Goal: Complete application form

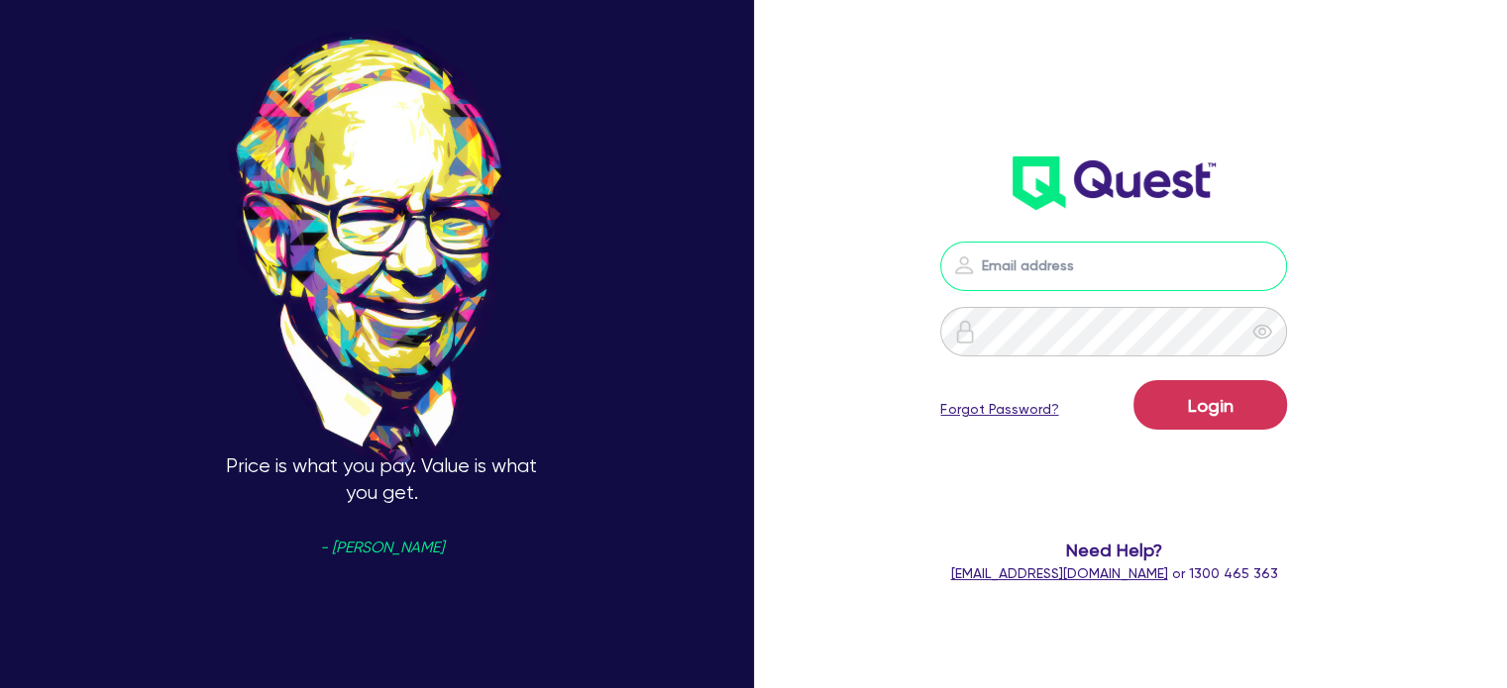
click at [1056, 268] on input "email" at bounding box center [1113, 267] width 347 height 50
type input "[EMAIL_ADDRESS][PERSON_NAME][DOMAIN_NAME]"
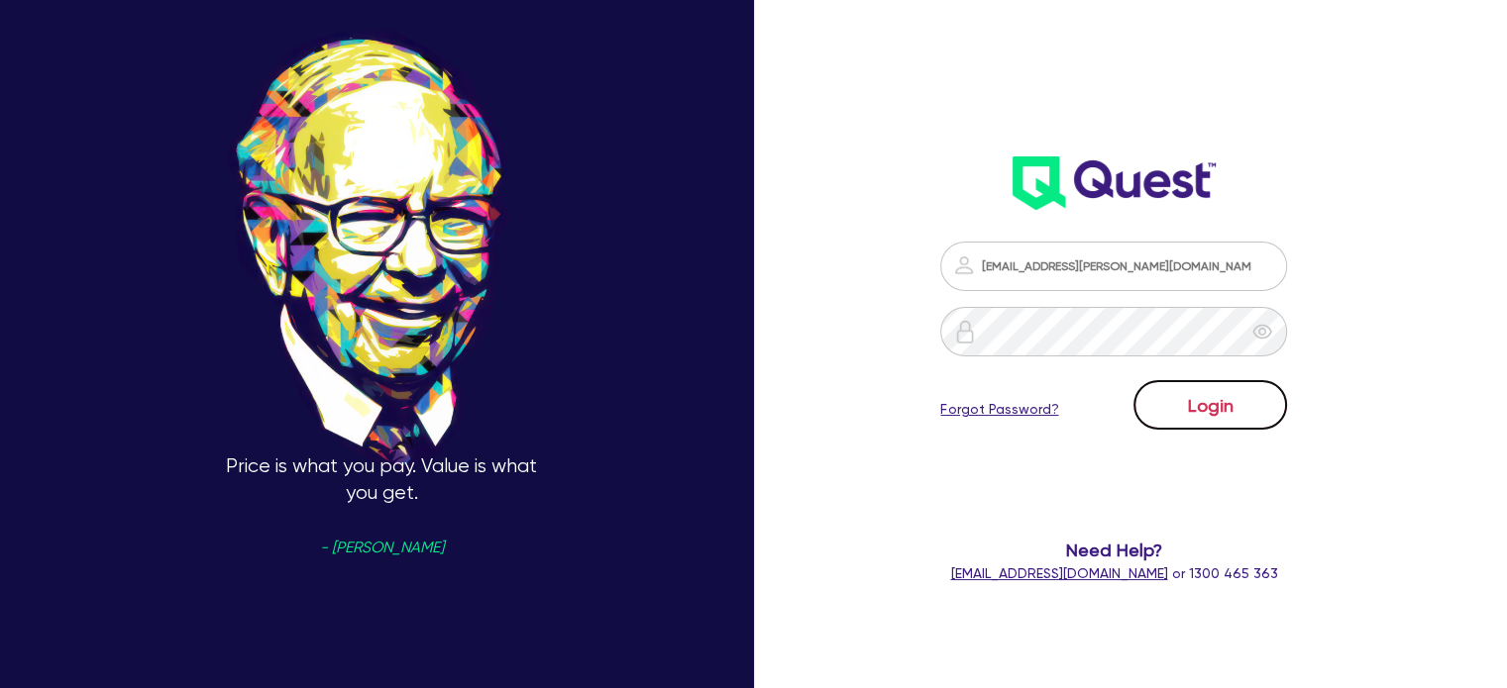
click at [1186, 411] on button "Login" at bounding box center [1210, 405] width 154 height 50
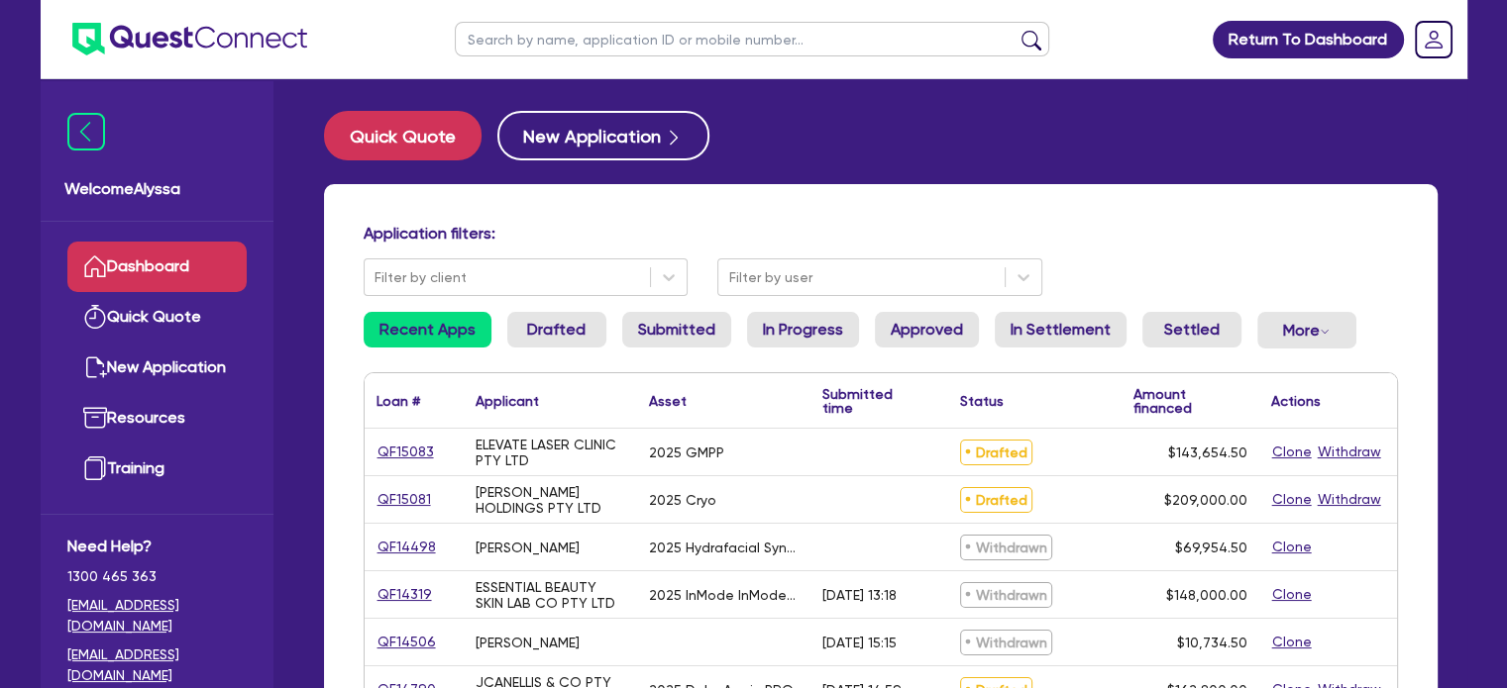
click at [527, 38] on input "text" at bounding box center [752, 39] width 594 height 35
click at [1015, 30] on button "submit" at bounding box center [1031, 44] width 32 height 28
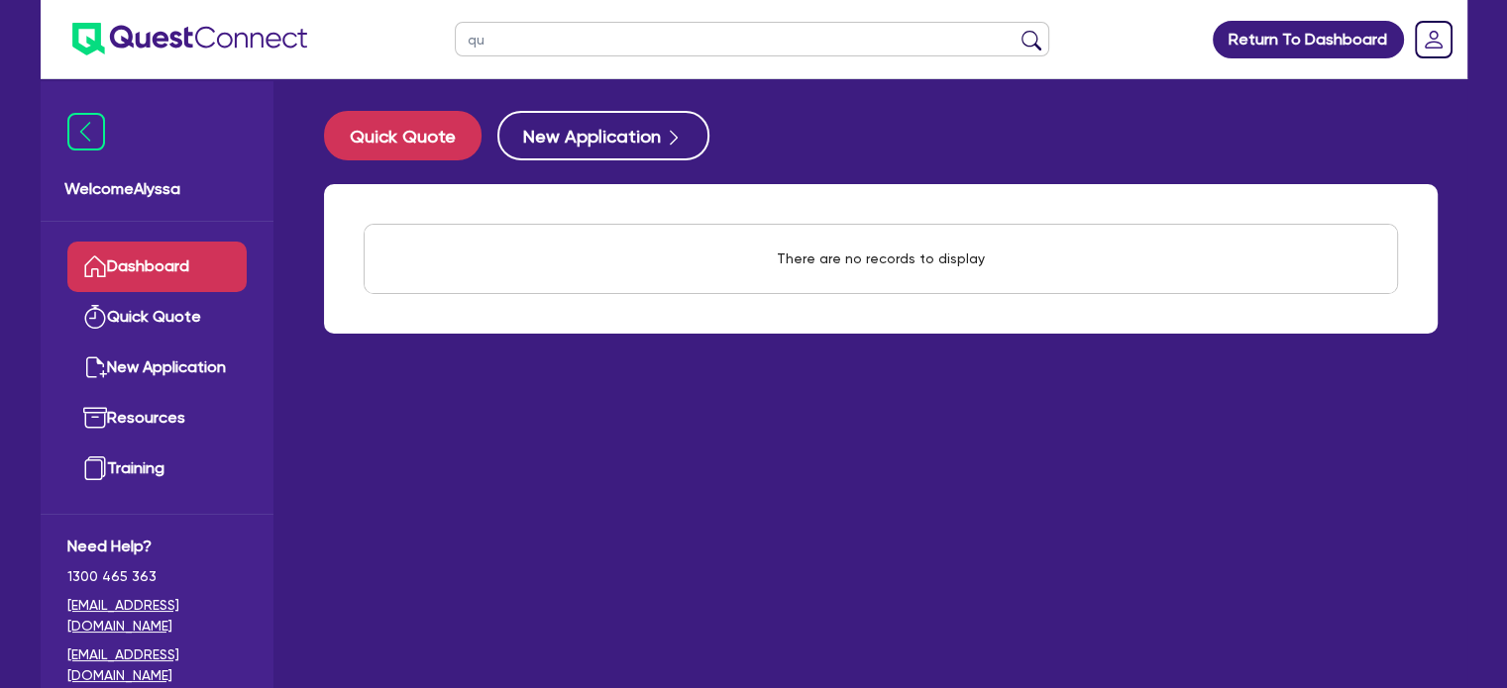
type input "q"
click at [697, 35] on input "text" at bounding box center [752, 39] width 594 height 35
paste input "[EMAIL_ADDRESS][DOMAIN_NAME]"
click at [1015, 30] on button "submit" at bounding box center [1031, 44] width 32 height 28
drag, startPoint x: 626, startPoint y: 52, endPoint x: 406, endPoint y: 21, distance: 222.1
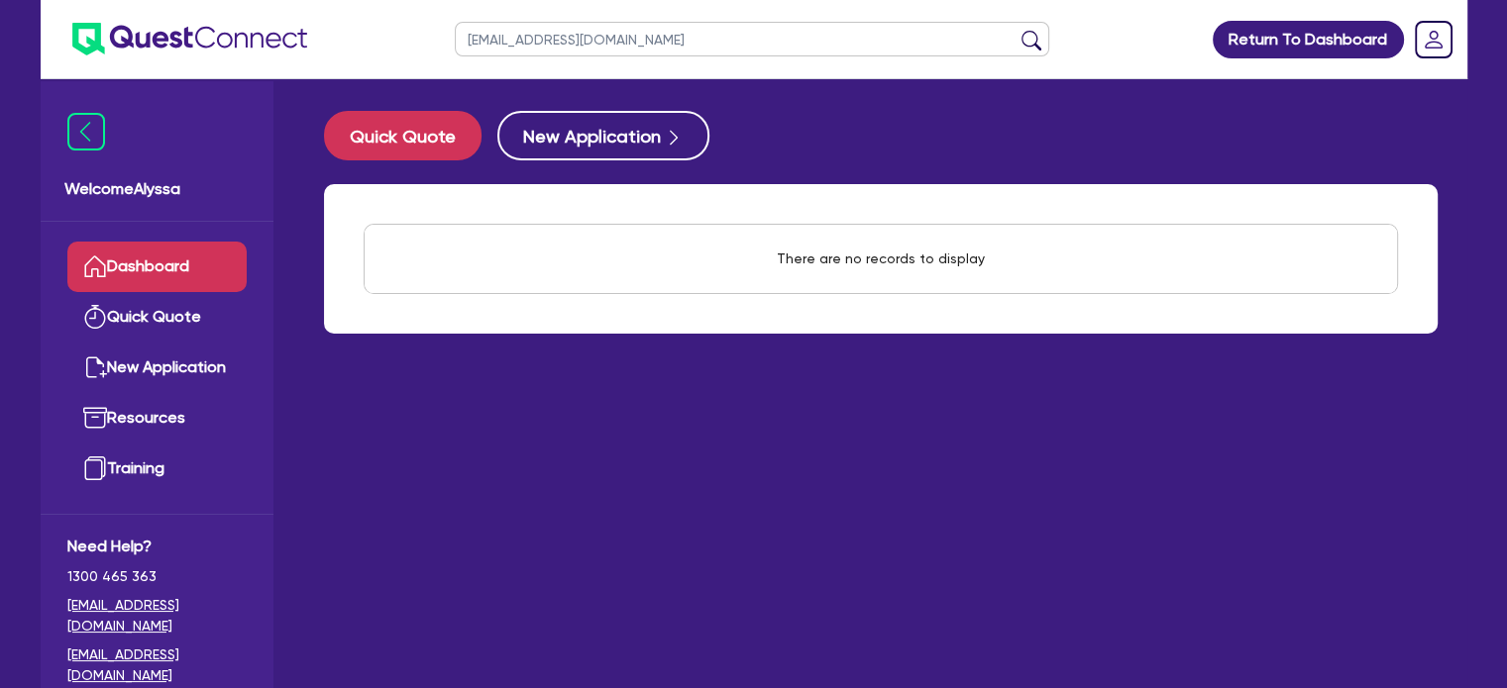
click at [406, 21] on header "[EMAIL_ADDRESS][DOMAIN_NAME] Return To Dashboard Edit Profile Logout" at bounding box center [754, 39] width 1427 height 79
type input "yi"
click at [1015, 30] on button "submit" at bounding box center [1031, 44] width 32 height 28
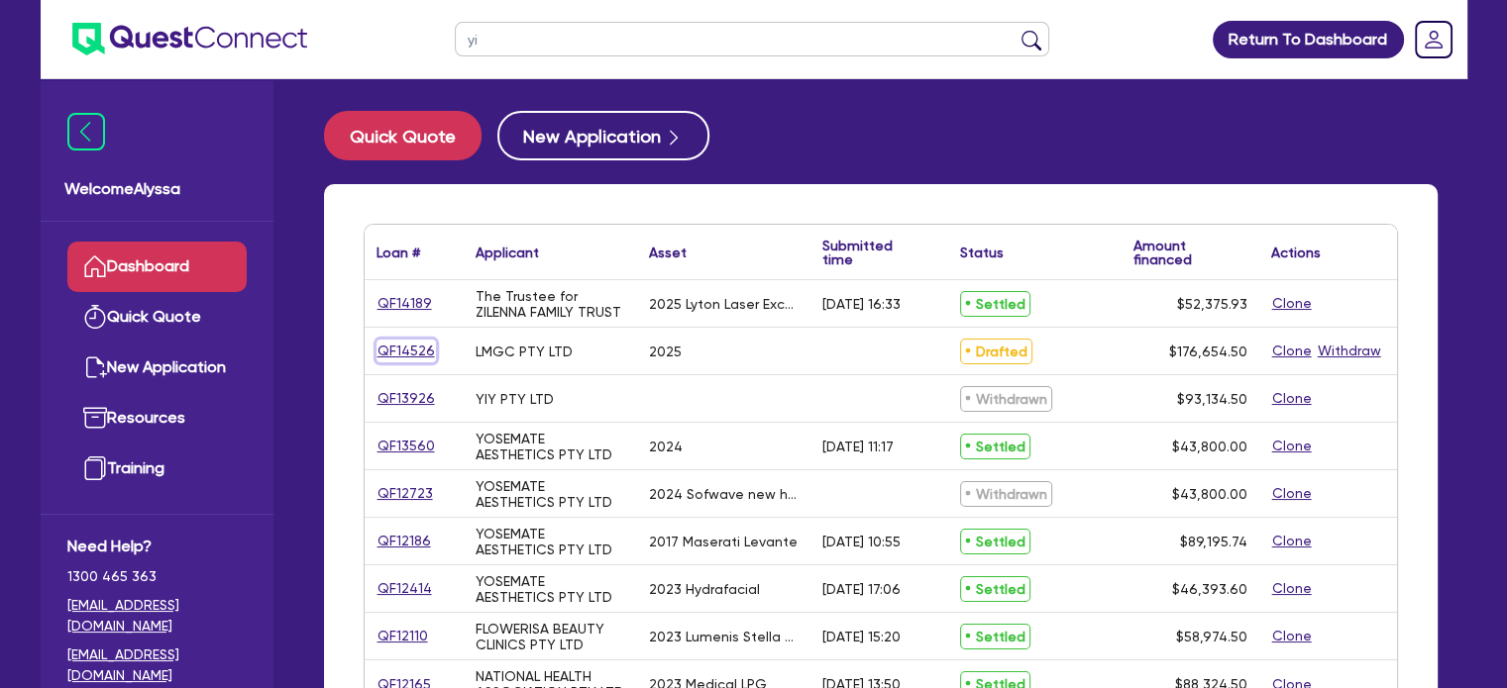
click at [410, 345] on link "QF14526" at bounding box center [405, 351] width 59 height 23
select select "SECONDARY_ASSETS"
select select "MEDICAL_DENTAL_LABORATORY_EQUIPMENT"
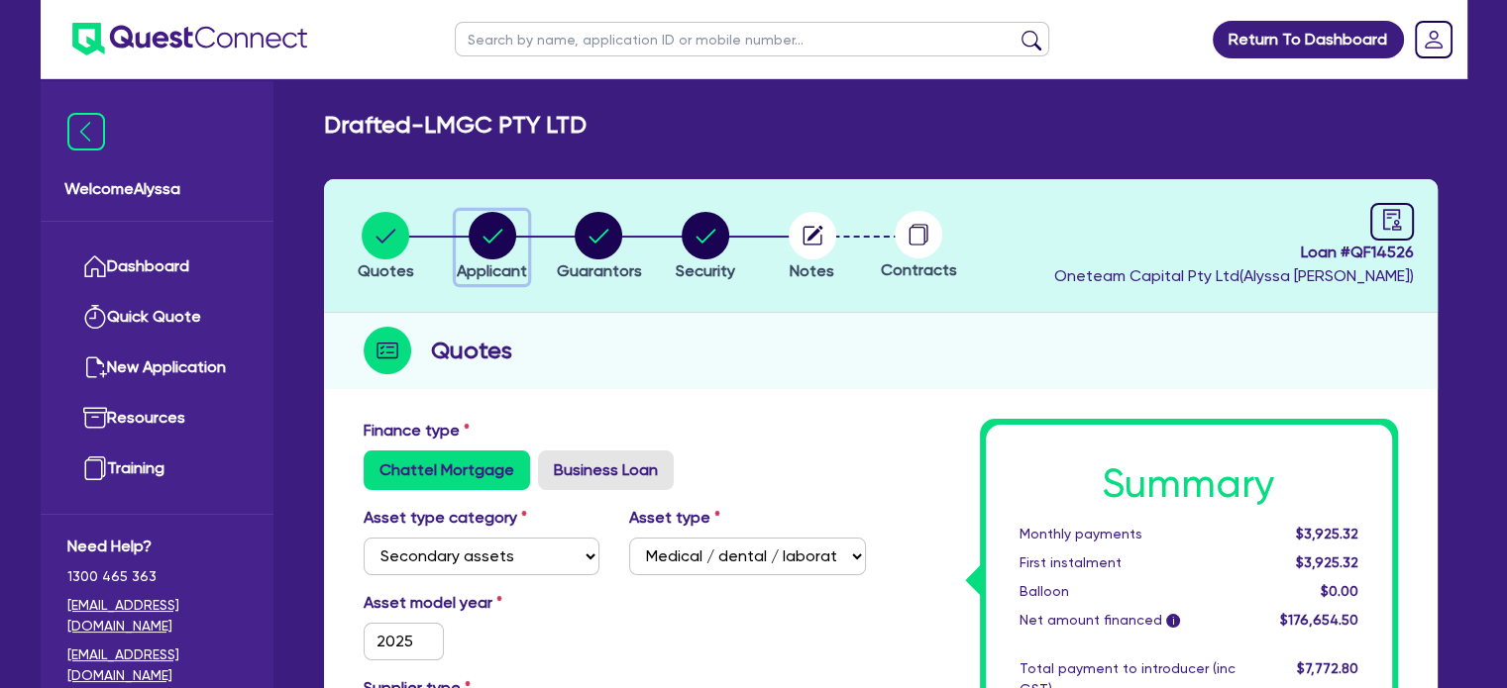
click at [508, 237] on circle "button" at bounding box center [493, 236] width 48 height 48
select select "COMPANY"
select select "HEALTH_BEAUTY"
select select "OTHER_HEALTH_BEAUTY"
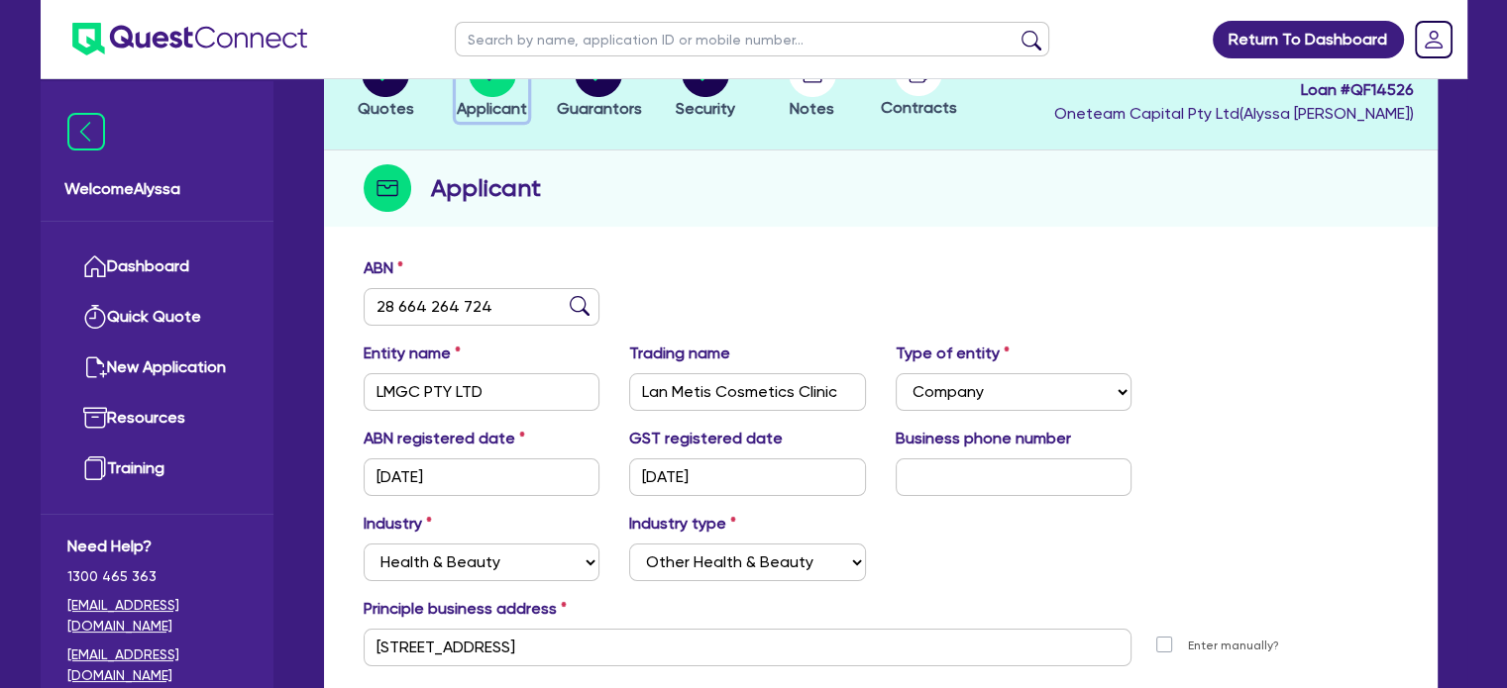
scroll to position [162, 0]
click at [602, 93] on circle "button" at bounding box center [599, 74] width 48 height 48
select select "MRS"
select select "SA"
select select "SINGLE"
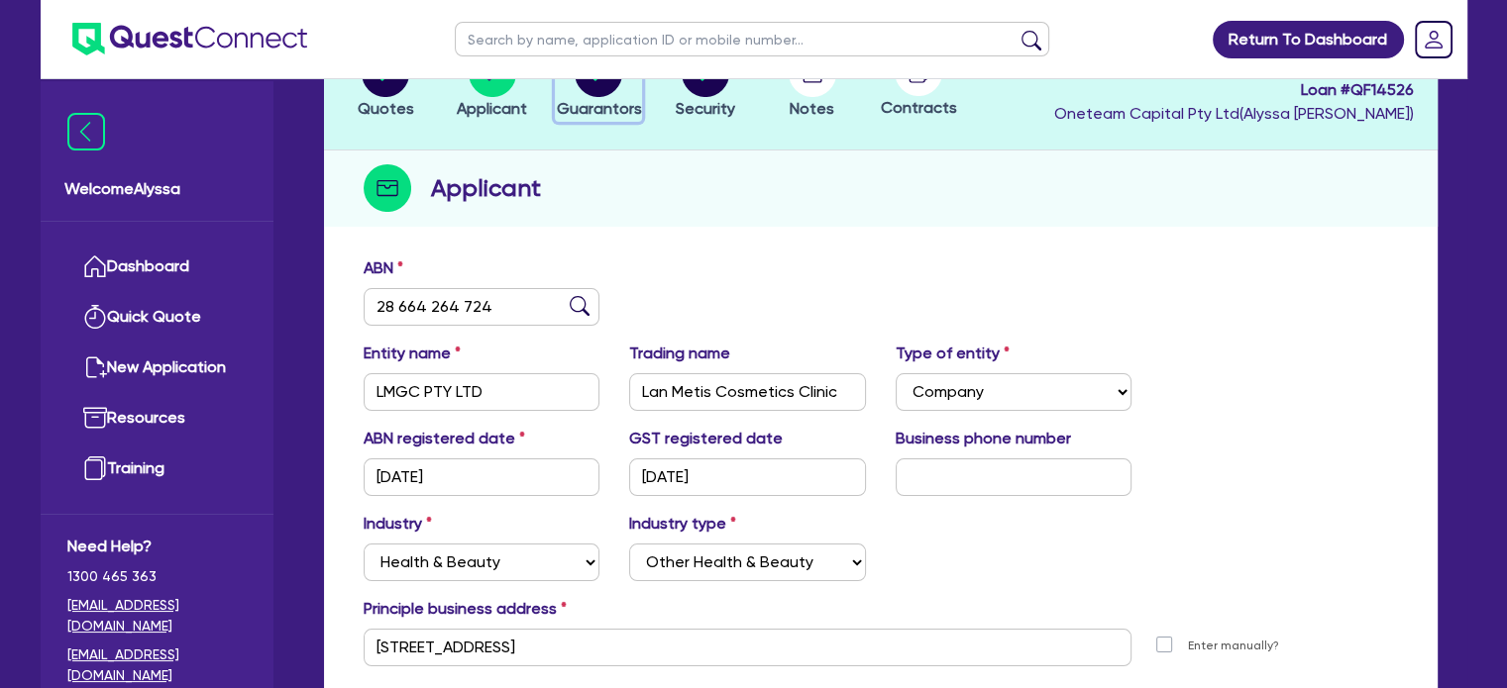
select select "PROPERTY"
select select "INVESTMENT_PROPERTY"
select select "CASH"
select select "MORTGAGE"
select select "INVESTMENT_PROPERTY_LOAN"
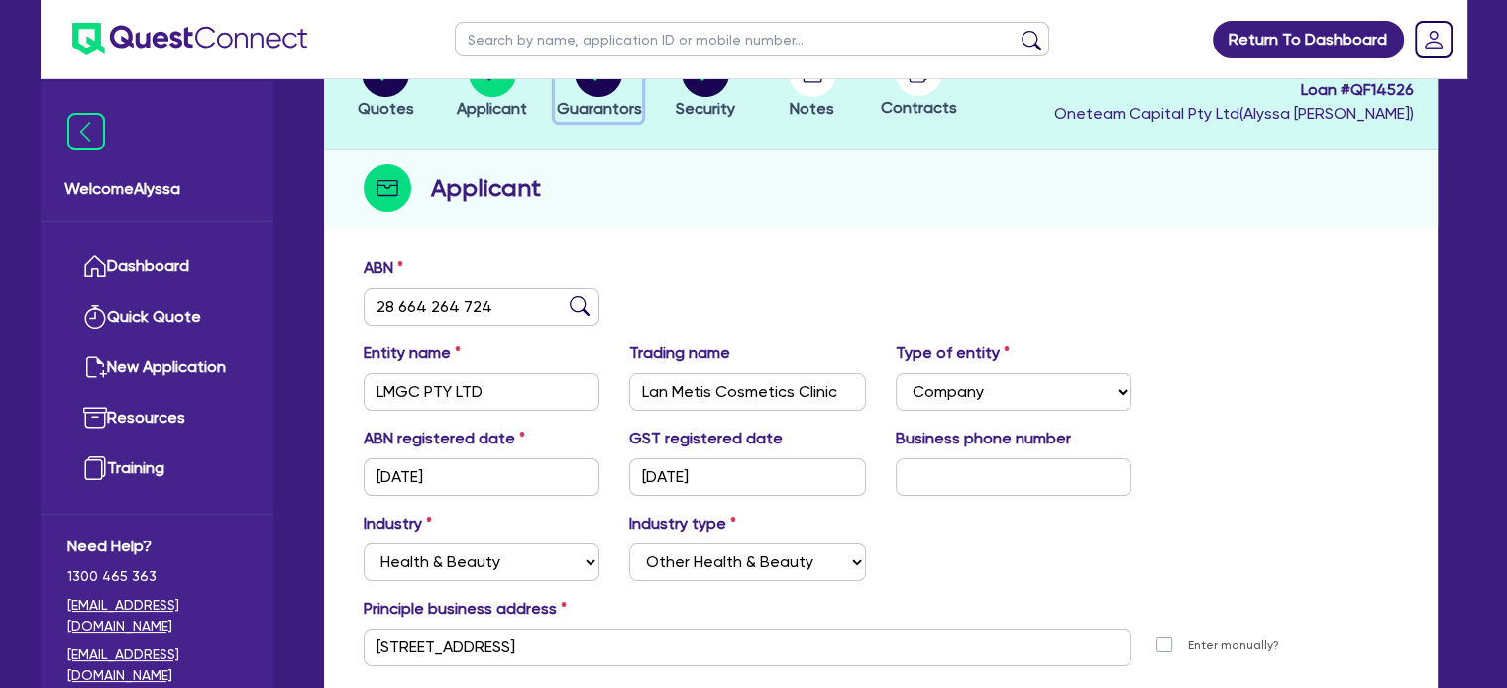
select select "INVESTMENT_PROPERTY_LOAN"
select select "MISS"
select select "QLD"
select select "SINGLE"
select select "CASH"
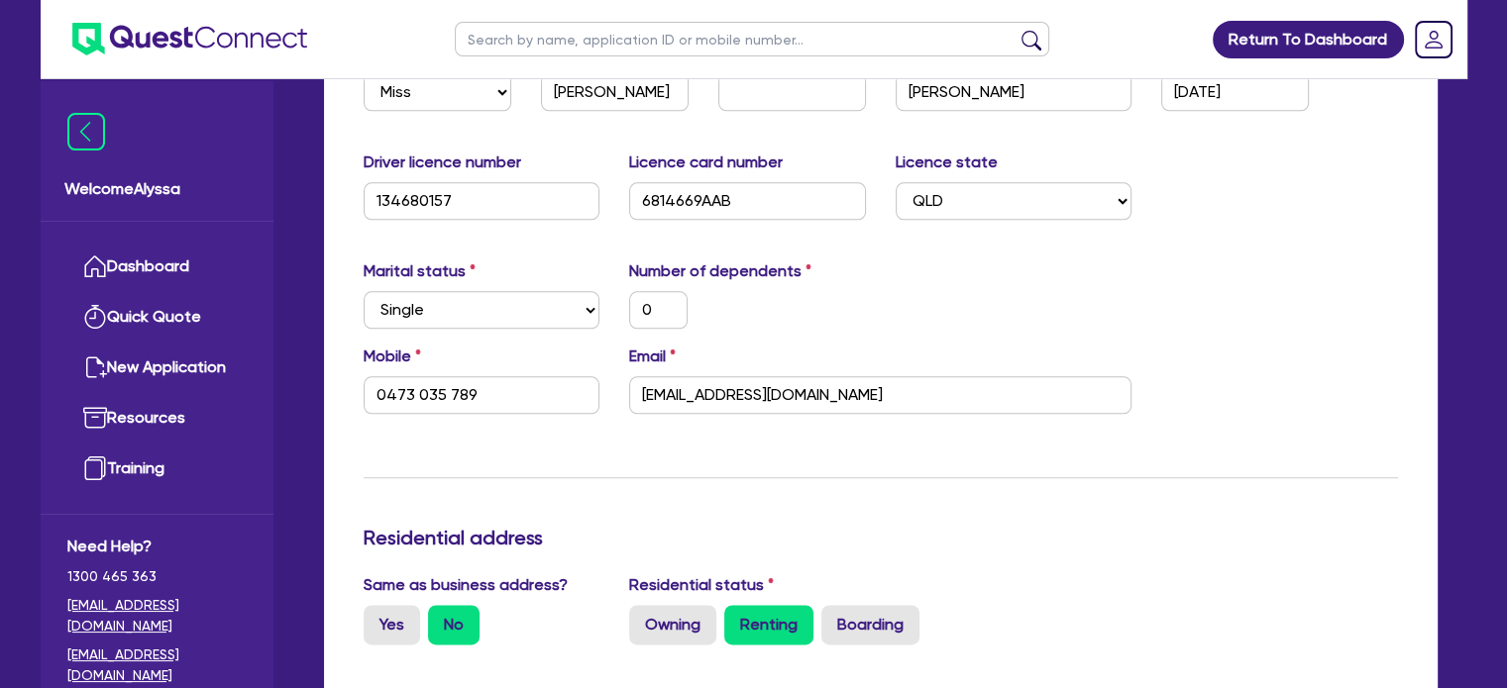
scroll to position [2258, 0]
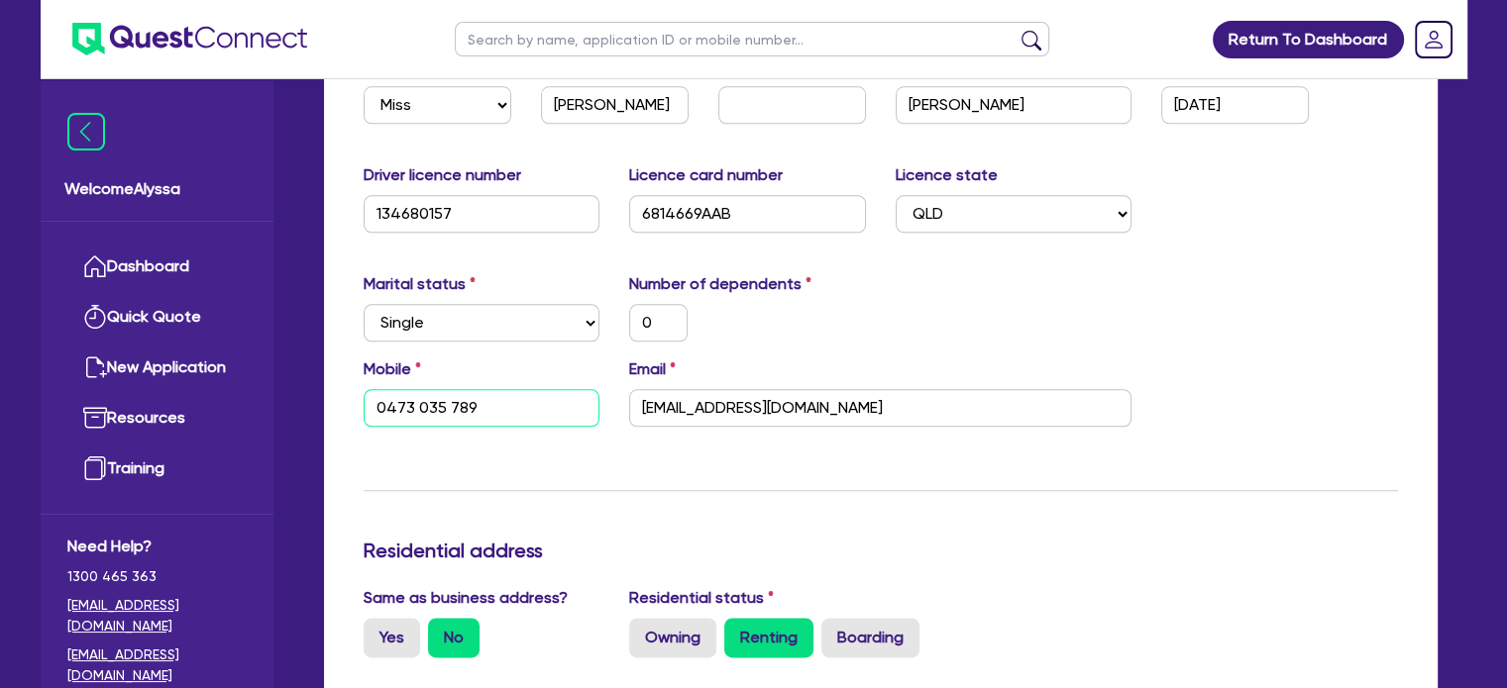
drag, startPoint x: 510, startPoint y: 401, endPoint x: 320, endPoint y: 383, distance: 191.0
click at [606, 46] on input "text" at bounding box center [752, 39] width 594 height 35
type input "[PERSON_NAME]"
click button "submit" at bounding box center [1031, 44] width 32 height 28
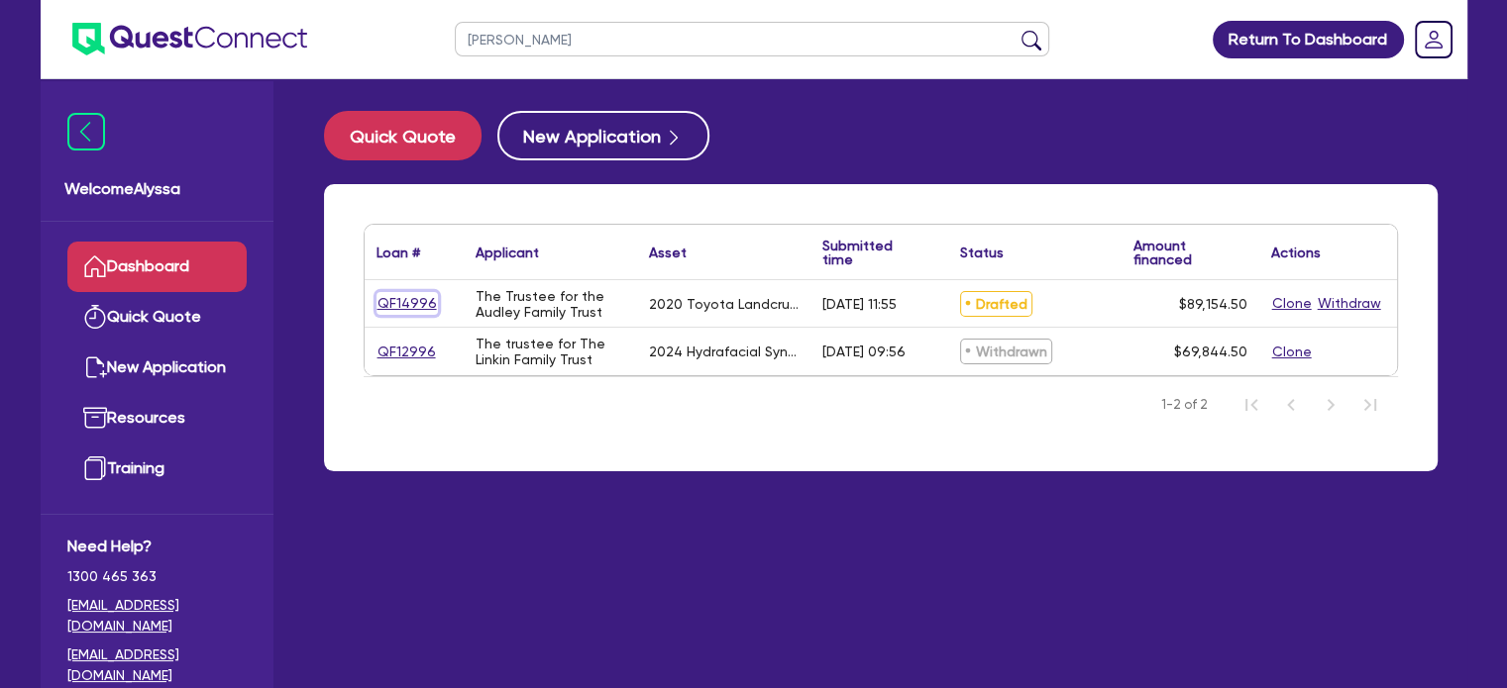
click at [410, 301] on link "QF14996" at bounding box center [406, 303] width 61 height 23
select select "CARS_AND_LIGHT_TRUCKS"
select select "PASSENGER_VEHICLES"
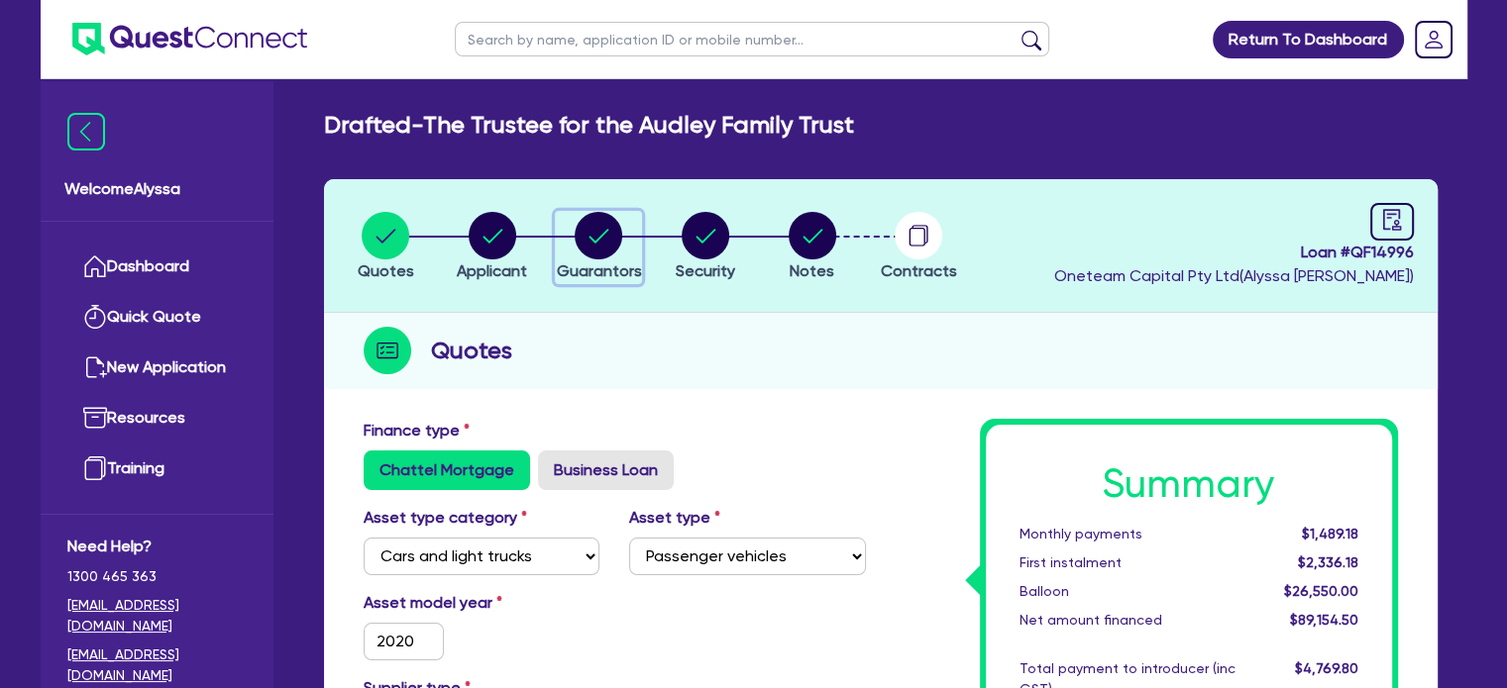
click at [593, 239] on icon "button" at bounding box center [599, 236] width 20 height 14
select select "MR"
select select "VIC"
select select "MARRIED"
select select "PROPERTY"
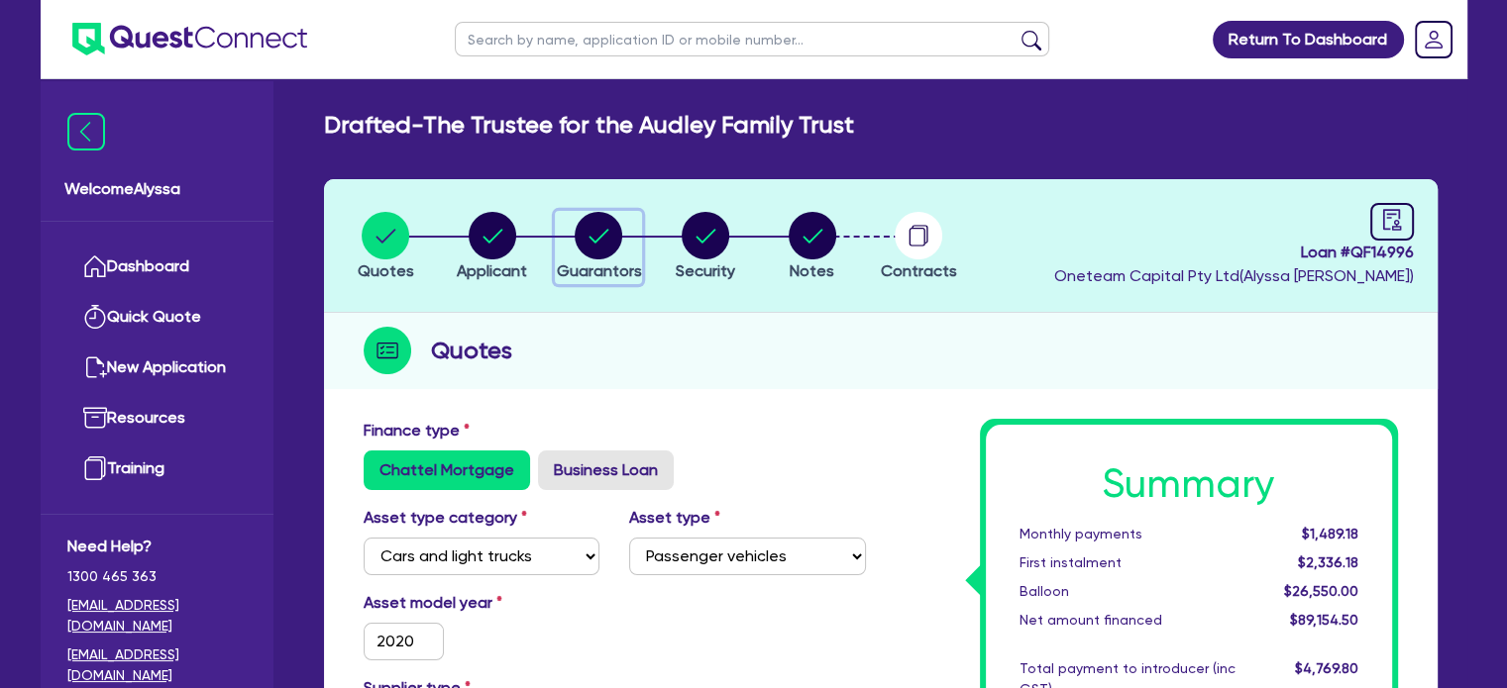
select select "MORTGAGE"
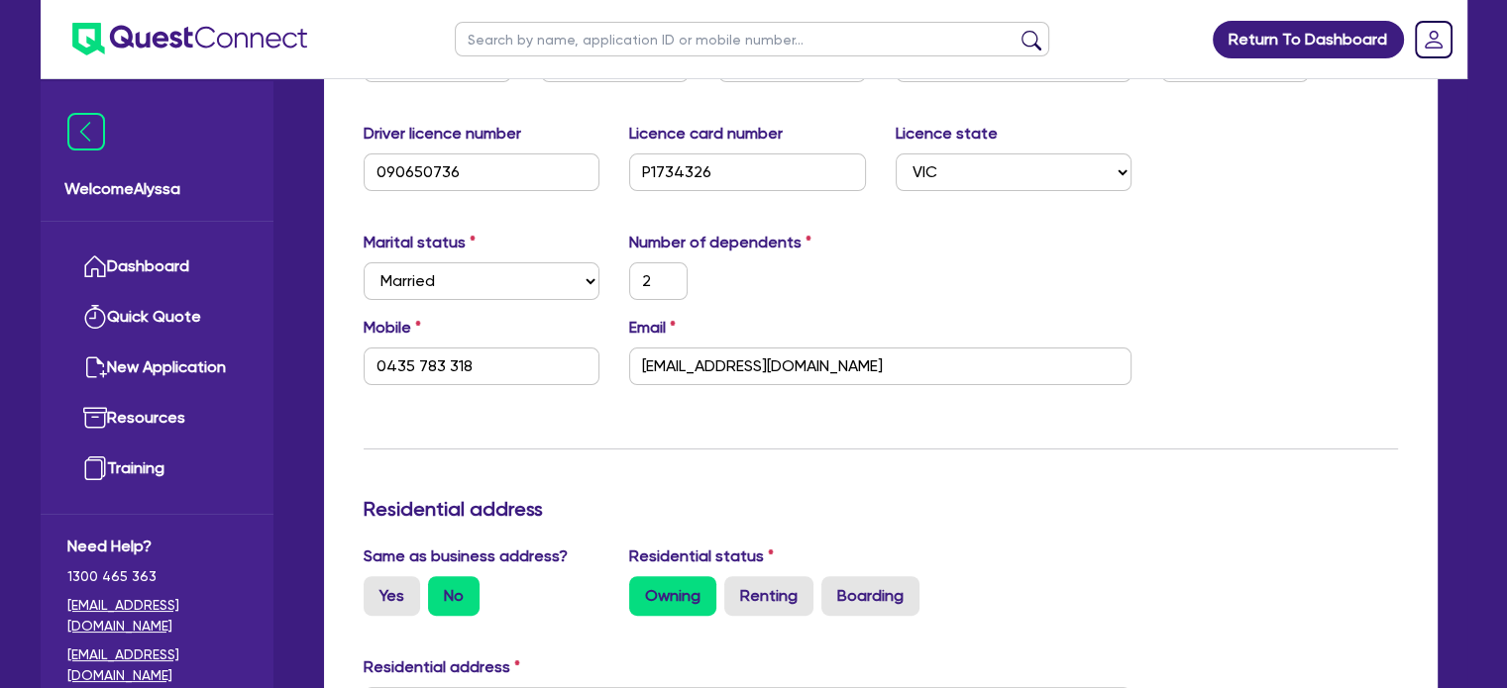
scroll to position [458, 0]
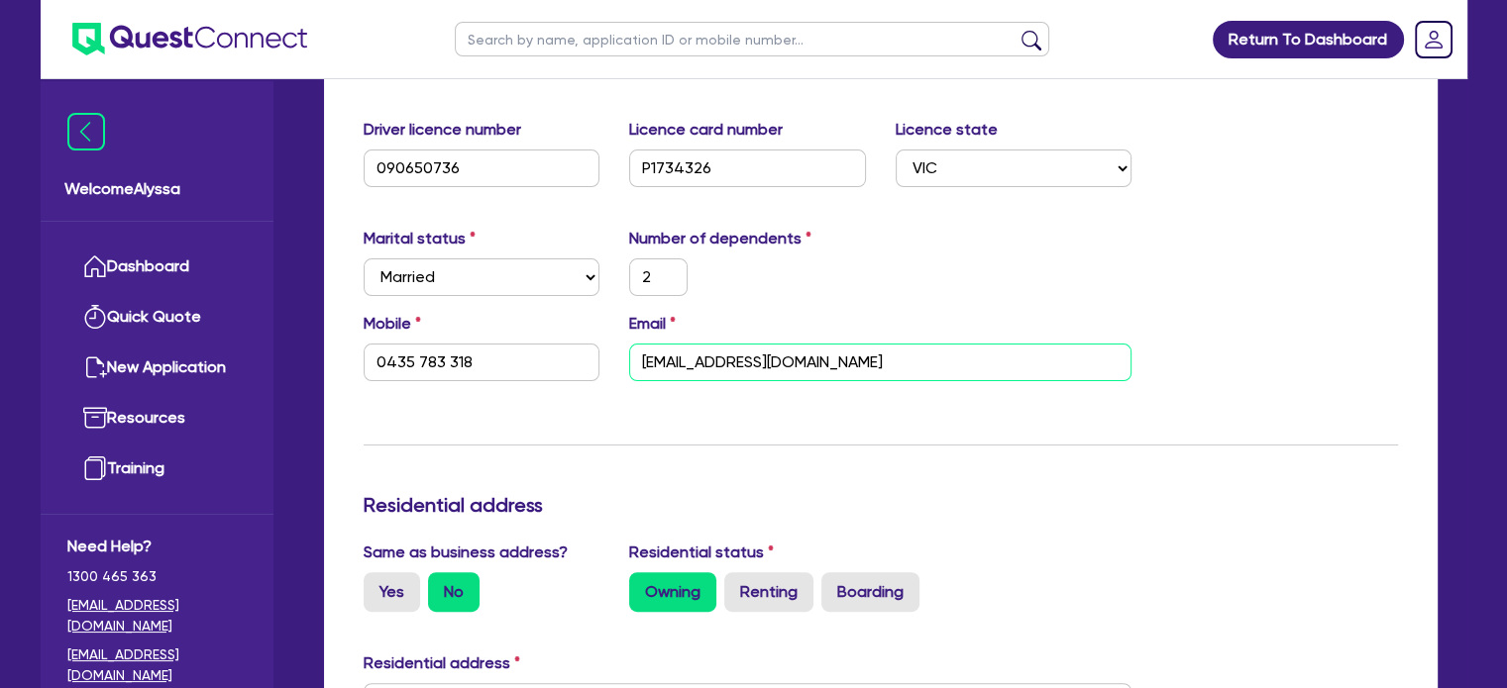
drag, startPoint x: 923, startPoint y: 353, endPoint x: 565, endPoint y: 351, distance: 358.6
click at [565, 351] on div "Mobile [PHONE_NUMBER] Email [EMAIL_ADDRESS][DOMAIN_NAME]" at bounding box center [881, 354] width 1064 height 85
